Goal: Transaction & Acquisition: Subscribe to service/newsletter

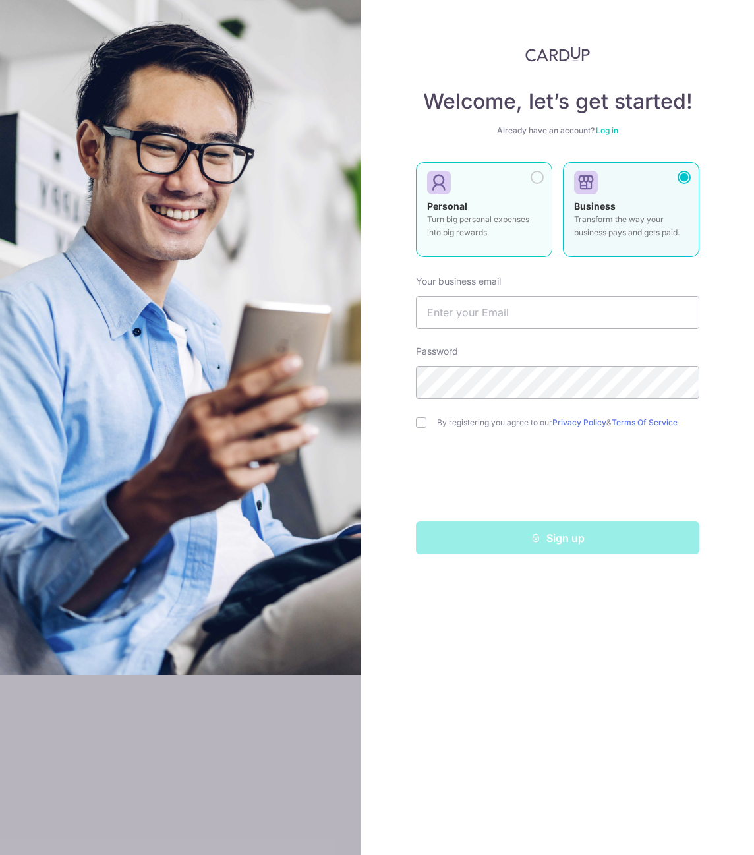
click at [473, 237] on p "Turn big personal expenses into big rewards." at bounding box center [484, 226] width 114 height 26
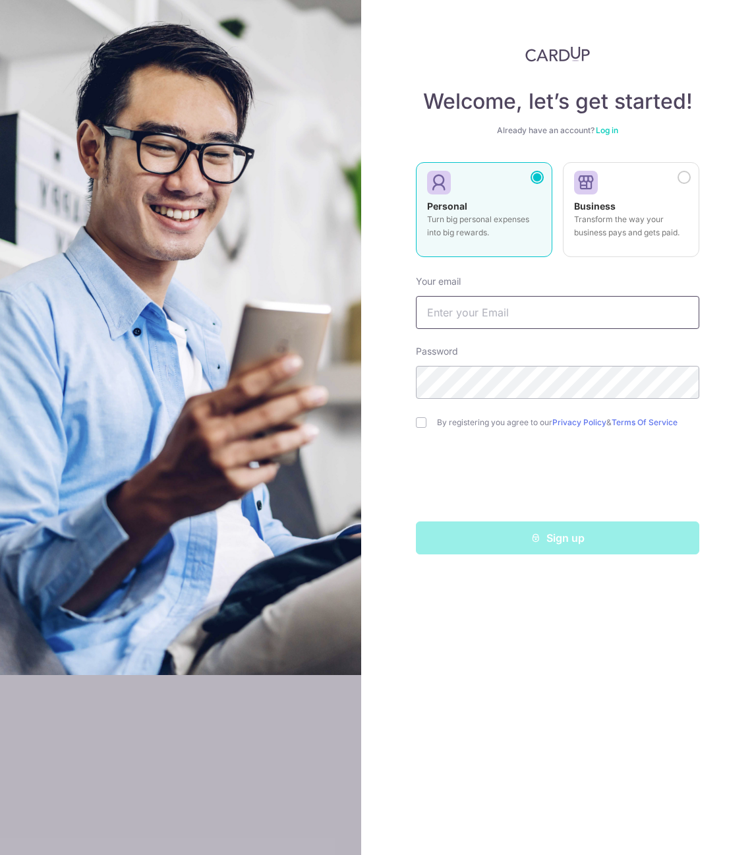
click at [471, 312] on input "text" at bounding box center [557, 312] width 283 height 33
click at [467, 312] on input "text" at bounding box center [557, 312] width 283 height 33
type input "wenshui@gmail.com"
click at [423, 423] on input "checkbox" at bounding box center [421, 422] width 11 height 11
checkbox input "true"
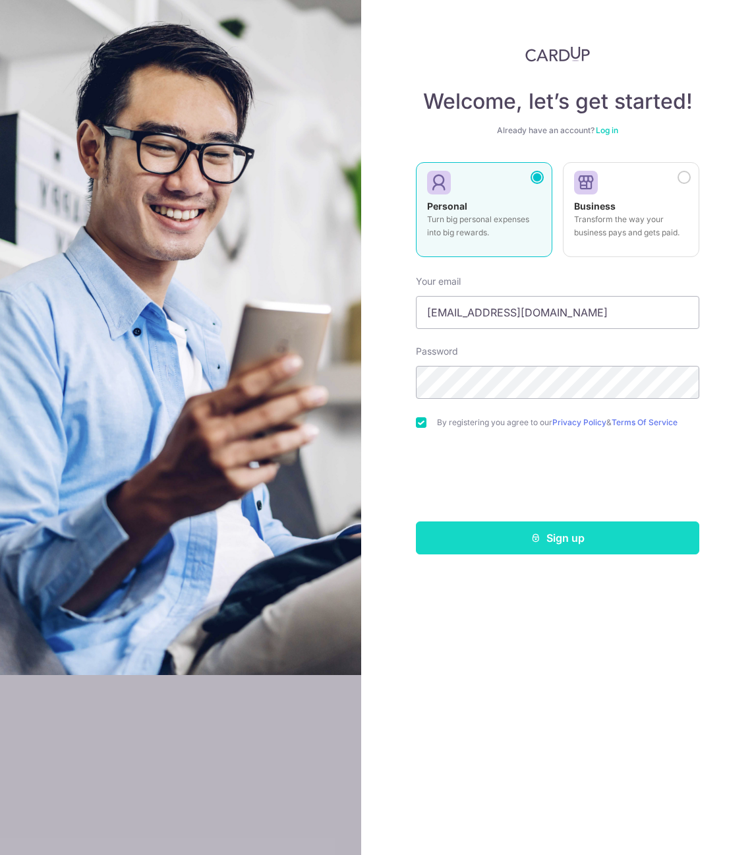
click at [566, 537] on button "Sign up" at bounding box center [557, 537] width 283 height 33
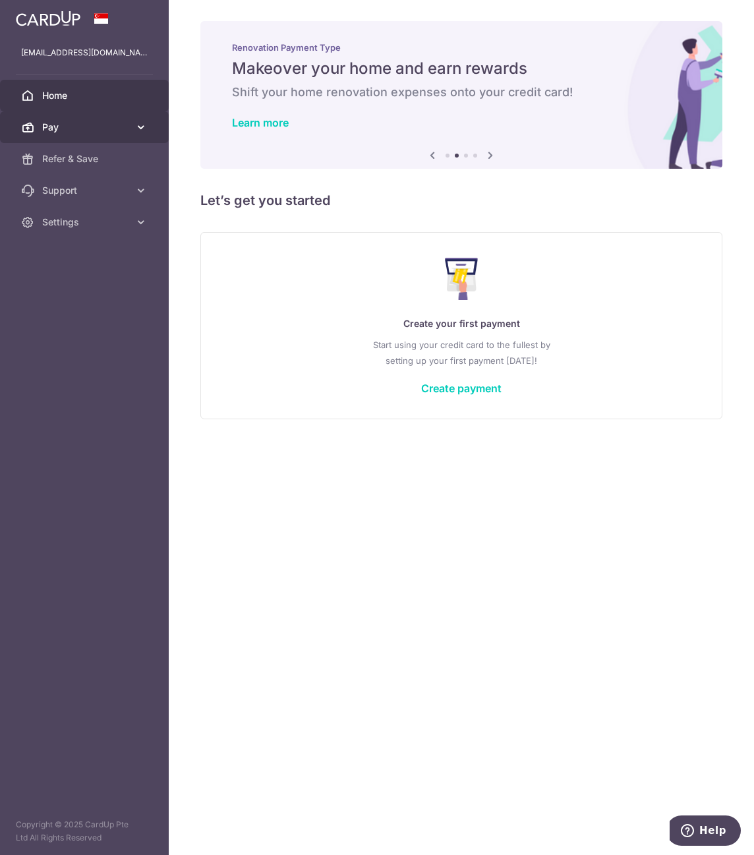
click at [136, 125] on icon at bounding box center [140, 127] width 13 height 13
click at [469, 388] on link "Create payment" at bounding box center [461, 388] width 80 height 13
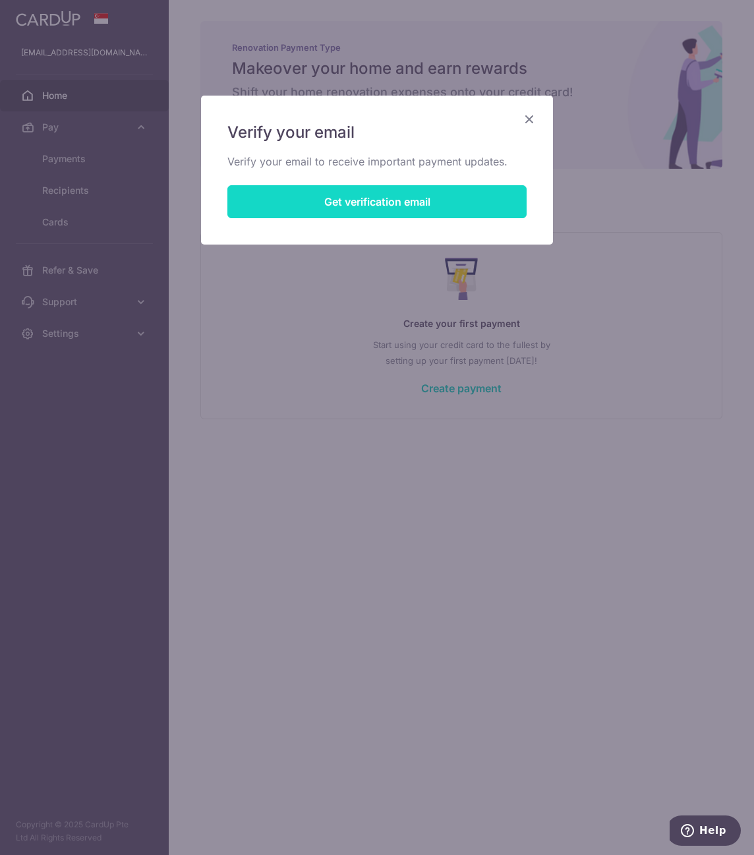
click at [345, 202] on button "Get verification email" at bounding box center [376, 201] width 299 height 33
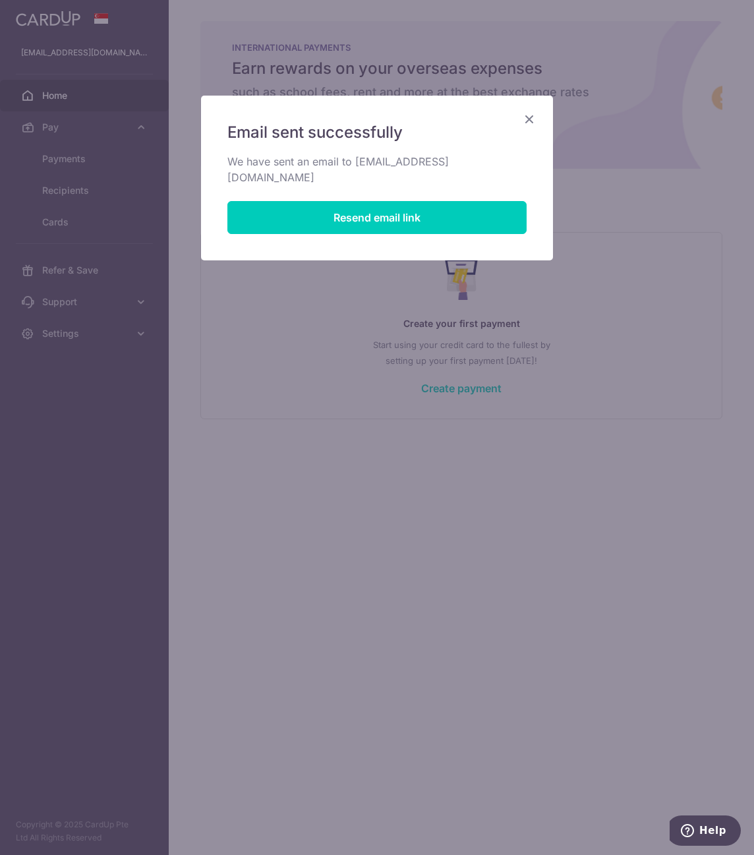
click at [531, 122] on icon "Close" at bounding box center [529, 119] width 16 height 16
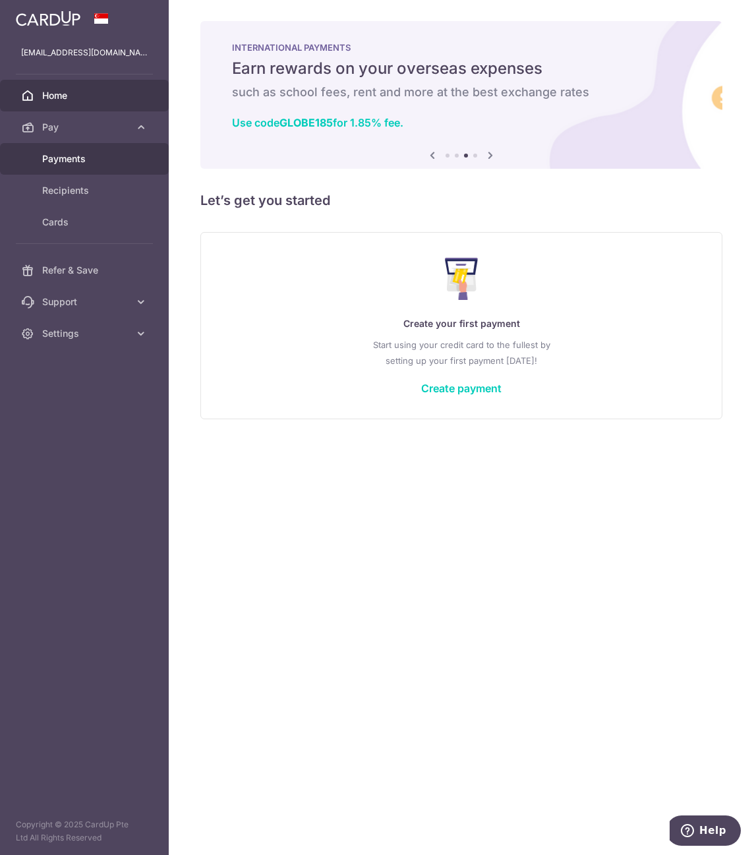
click at [64, 156] on span "Payments" at bounding box center [85, 158] width 87 height 13
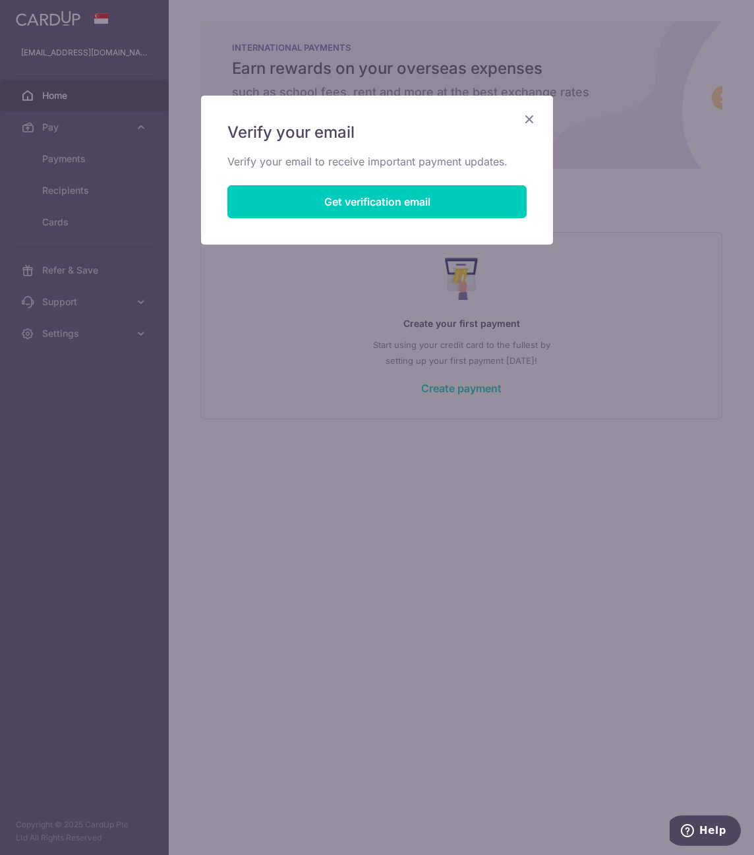
click at [532, 116] on icon "Close" at bounding box center [529, 119] width 16 height 16
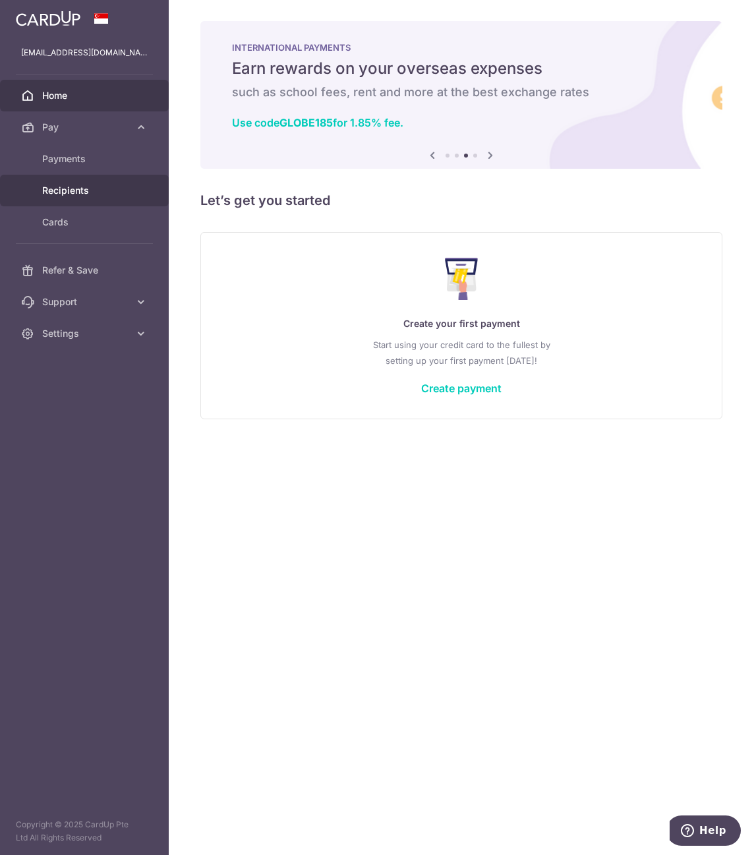
click at [53, 187] on span "Recipients" at bounding box center [85, 190] width 87 height 13
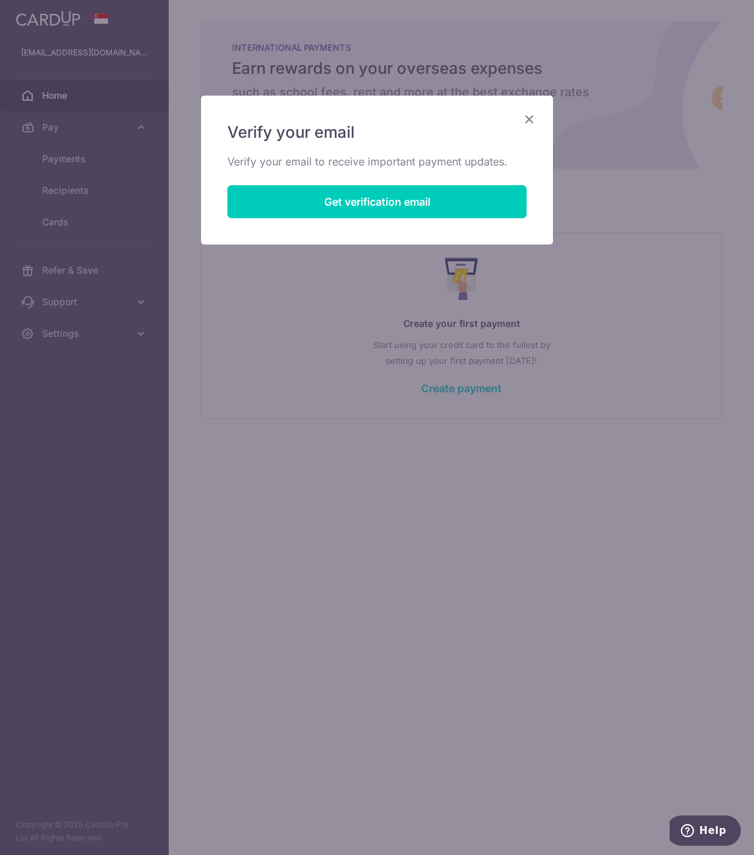
click at [528, 121] on icon "Close" at bounding box center [529, 119] width 16 height 16
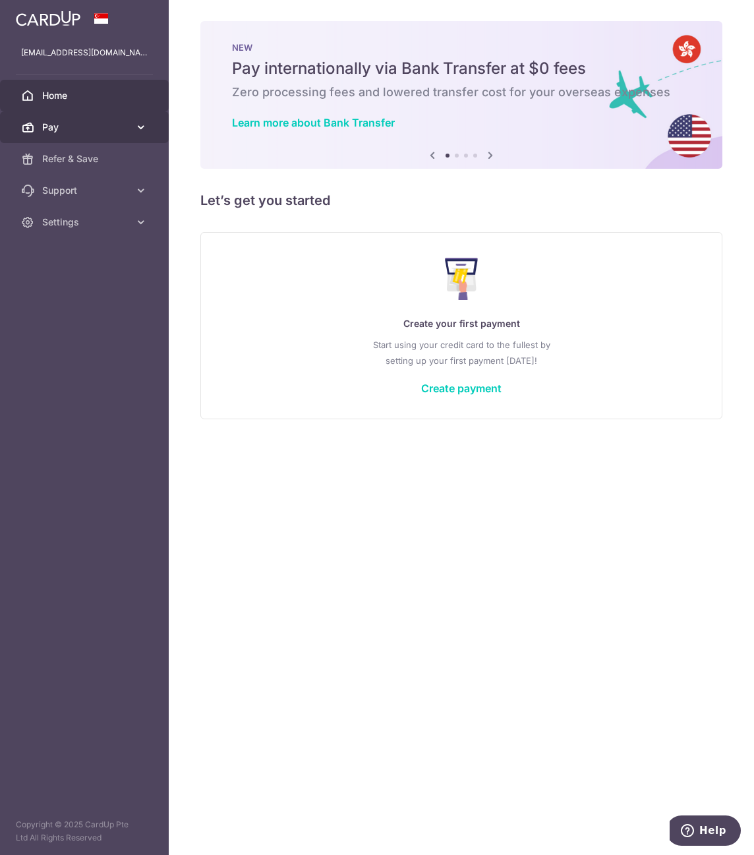
click at [93, 122] on span "Pay" at bounding box center [85, 127] width 87 height 13
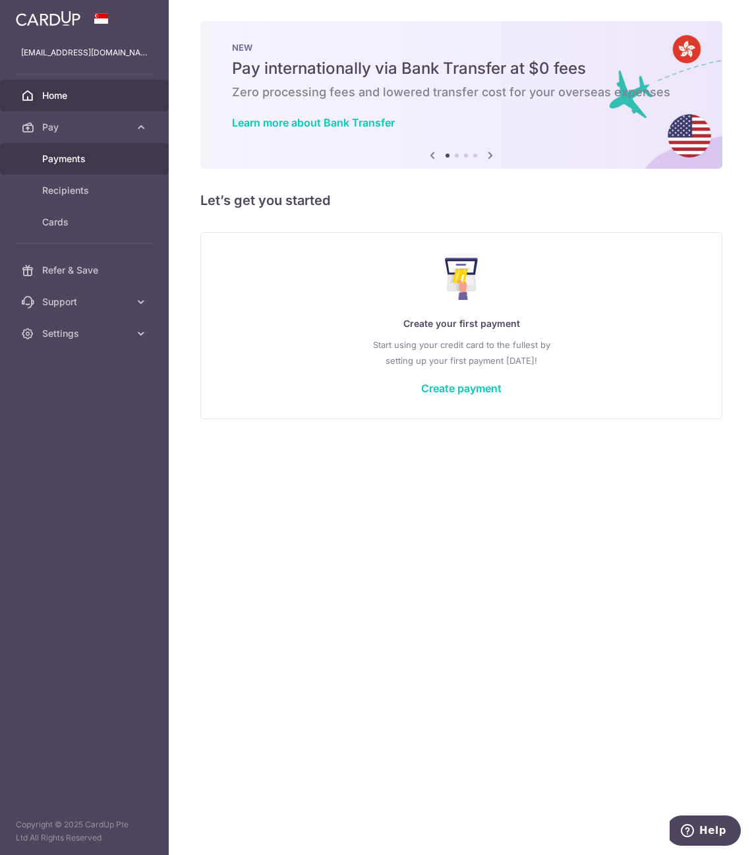
click at [76, 156] on span "Payments" at bounding box center [85, 158] width 87 height 13
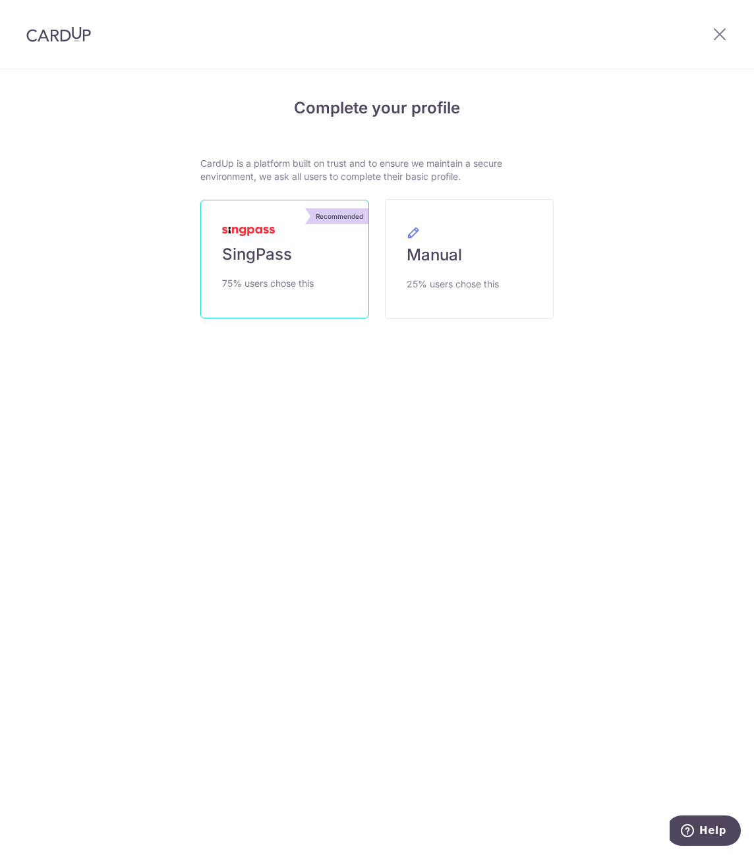
click at [285, 255] on span "SingPass" at bounding box center [257, 254] width 70 height 21
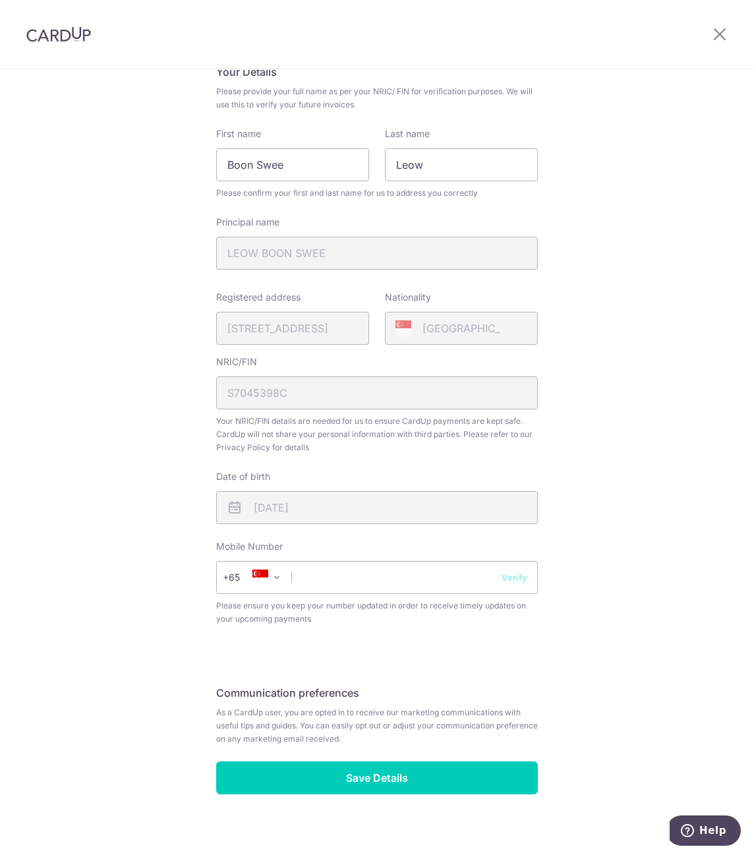
scroll to position [121, 0]
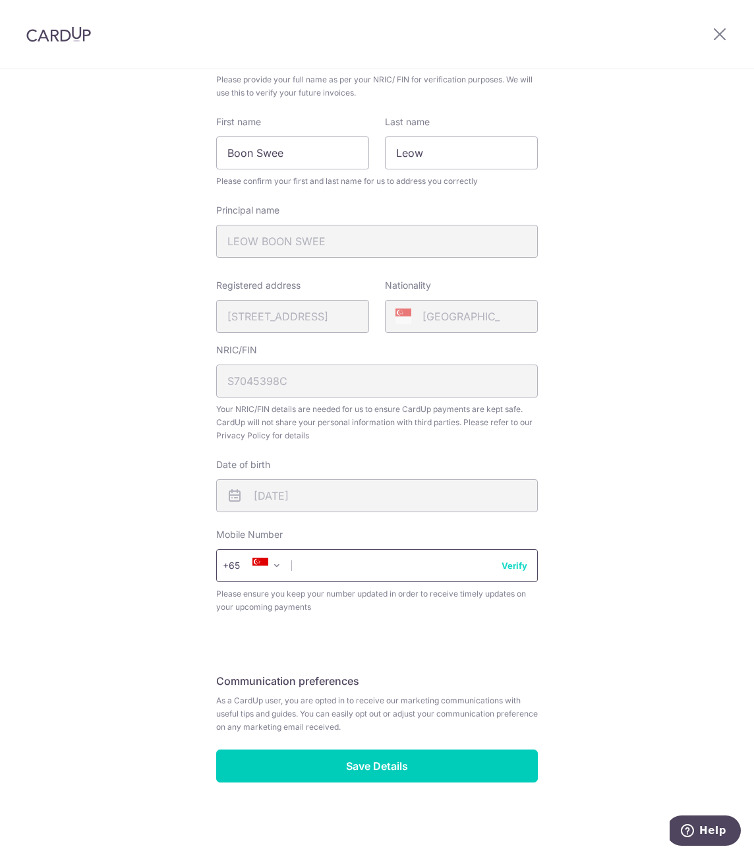
click at [456, 554] on input "text" at bounding box center [377, 565] width 322 height 33
type input "98436878"
click at [510, 566] on button "Verify" at bounding box center [515, 565] width 26 height 13
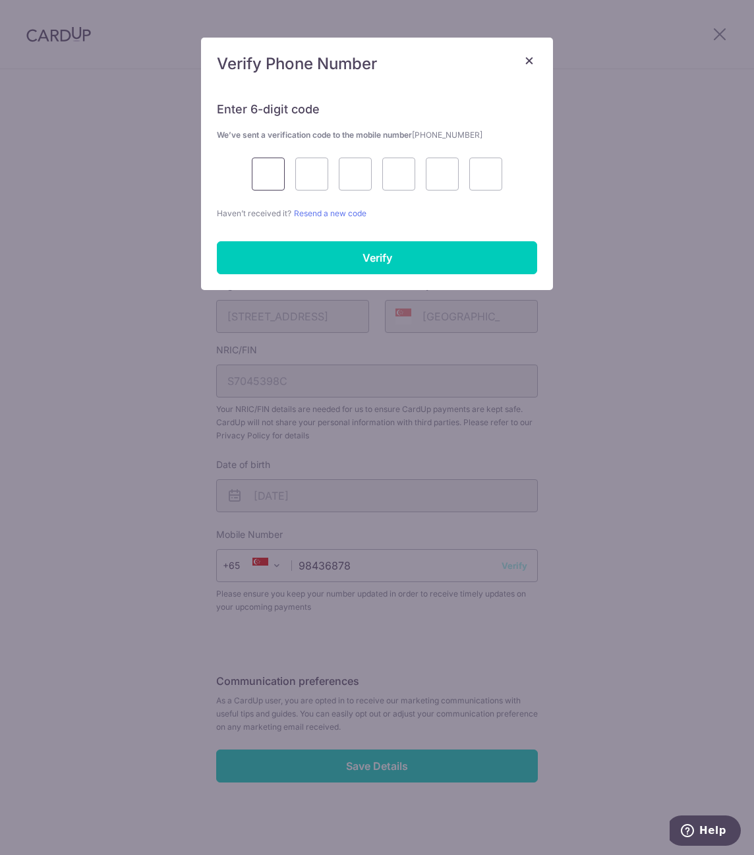
click at [270, 173] on input "text" at bounding box center [268, 174] width 33 height 33
type input "6"
type input "3"
type input "7"
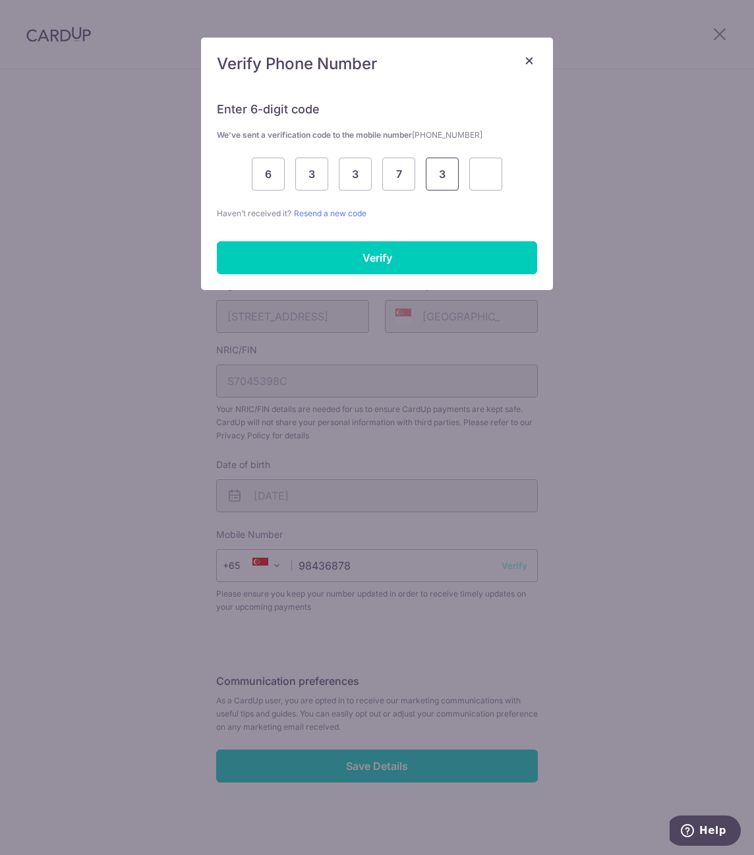
type input "3"
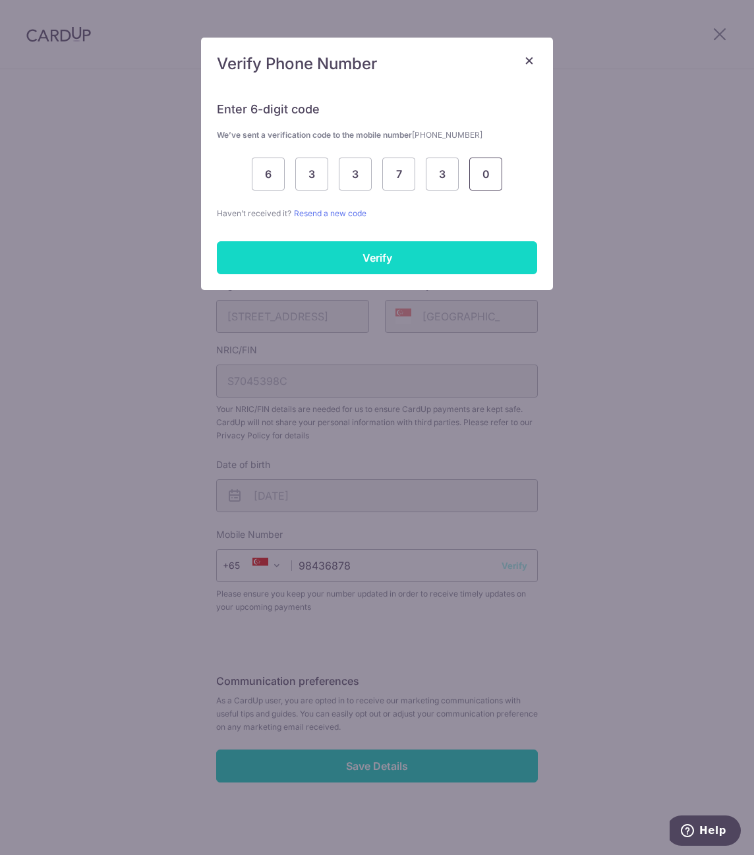
type input "0"
click at [362, 254] on input "Verify" at bounding box center [377, 257] width 320 height 33
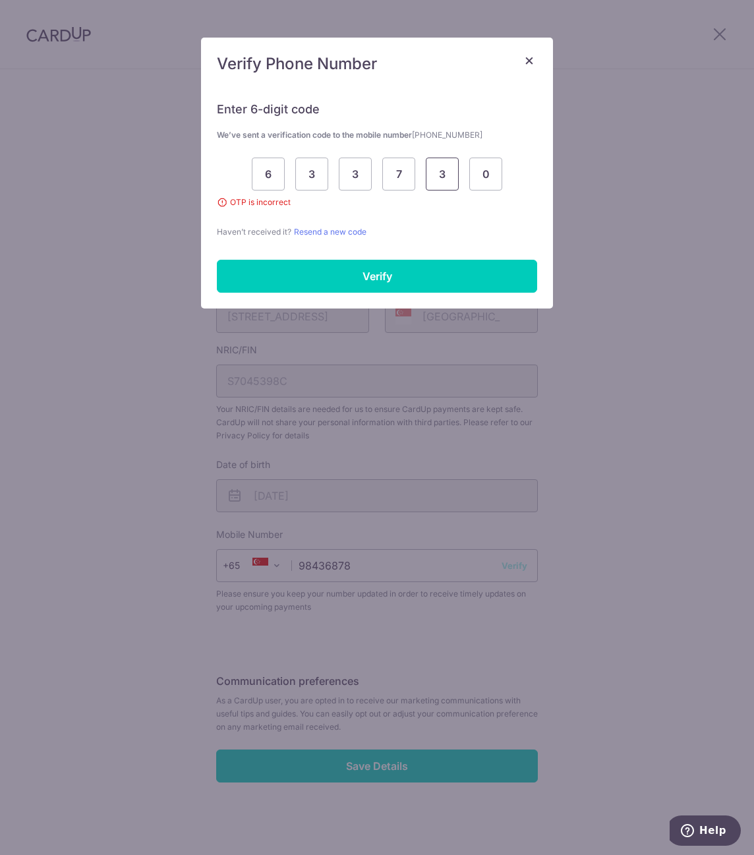
click at [447, 179] on input "3" at bounding box center [442, 174] width 33 height 33
type input "6"
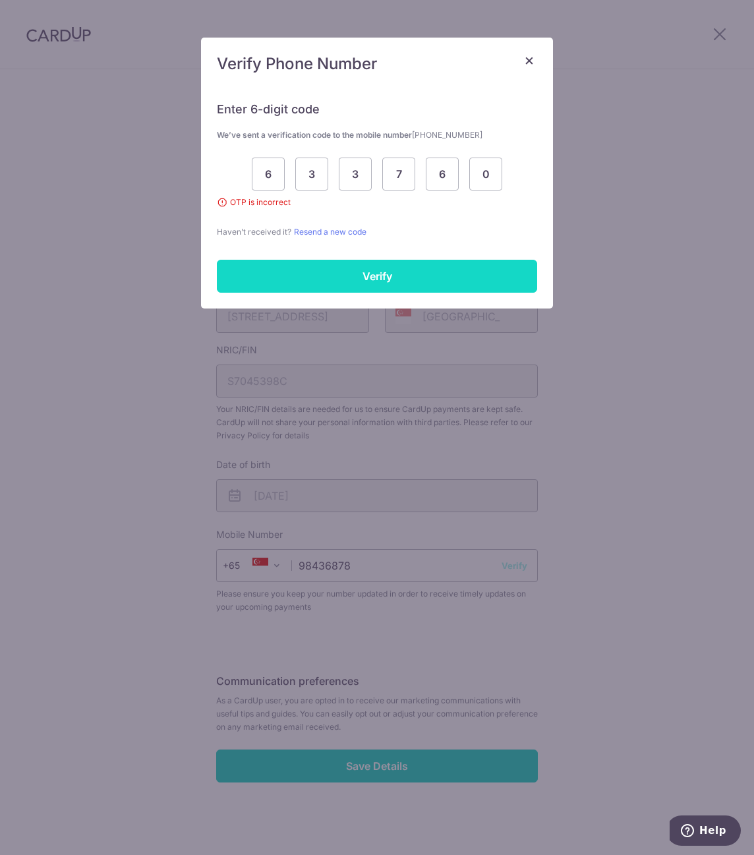
click at [380, 281] on input "Verify" at bounding box center [377, 276] width 320 height 33
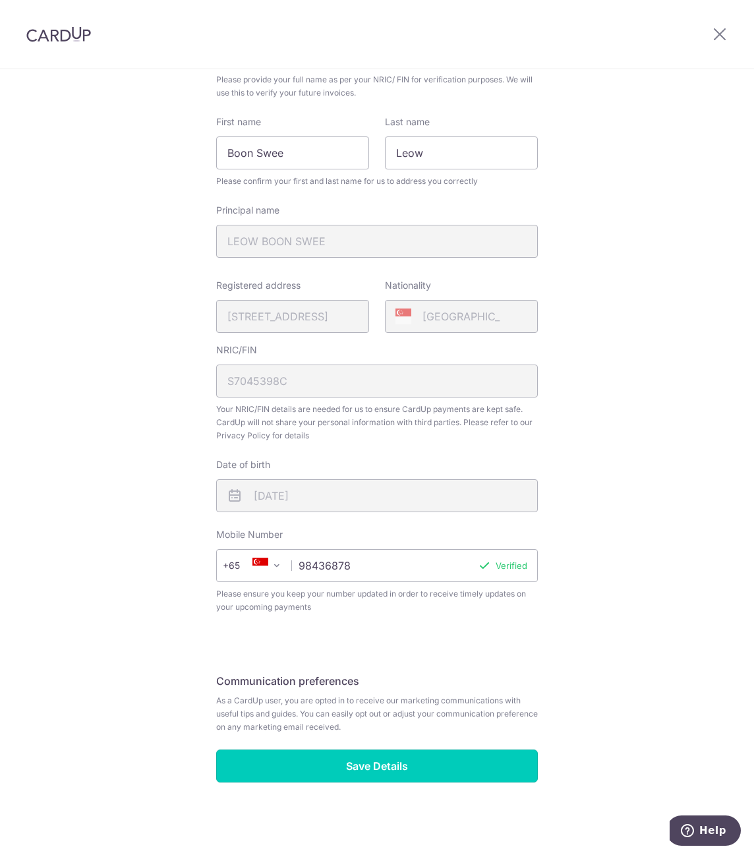
click at [392, 765] on input "Save Details" at bounding box center [377, 766] width 322 height 33
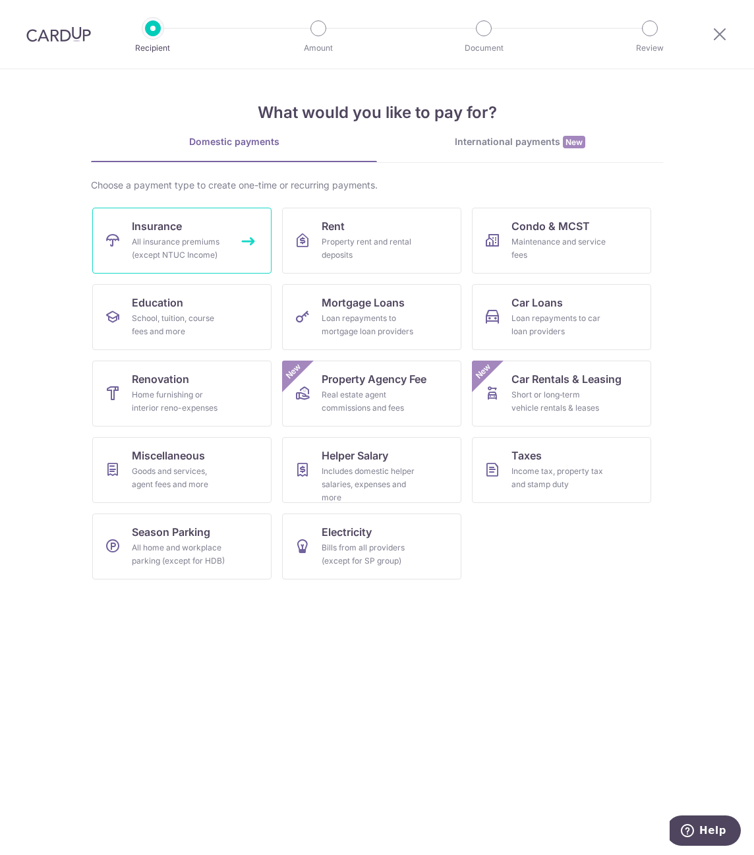
click at [157, 237] on div "All insurance premiums (except NTUC Income)" at bounding box center [179, 248] width 95 height 26
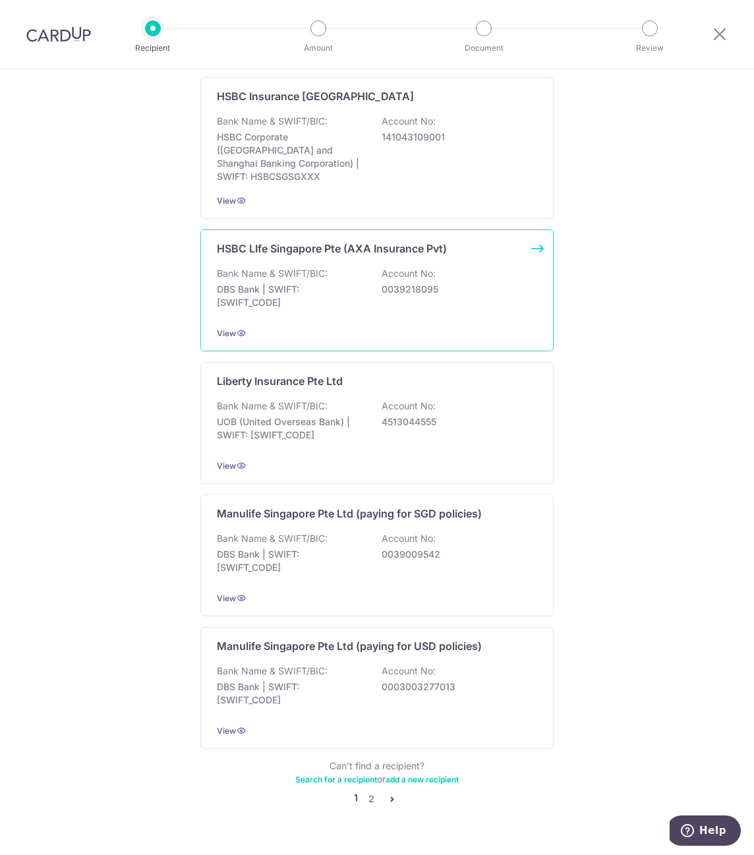
scroll to position [945, 0]
